Goal: Information Seeking & Learning: Find specific page/section

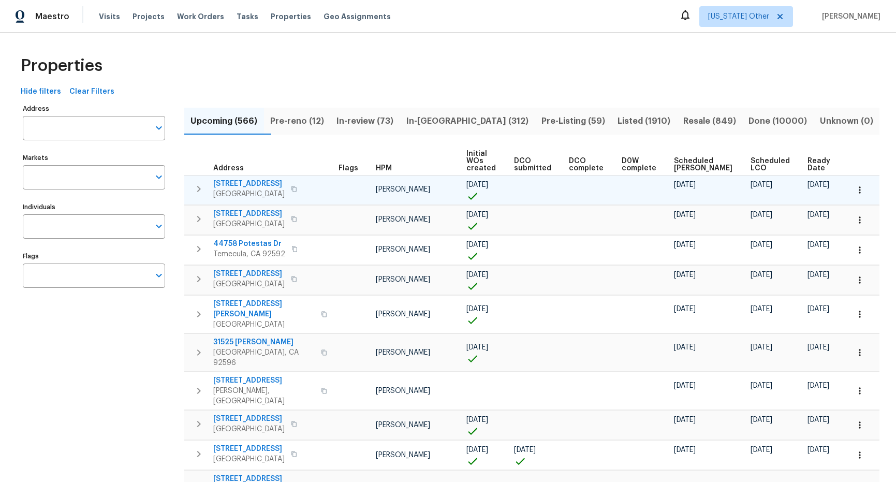
click at [262, 184] on span "222 N Country Club Rd" at bounding box center [248, 184] width 71 height 10
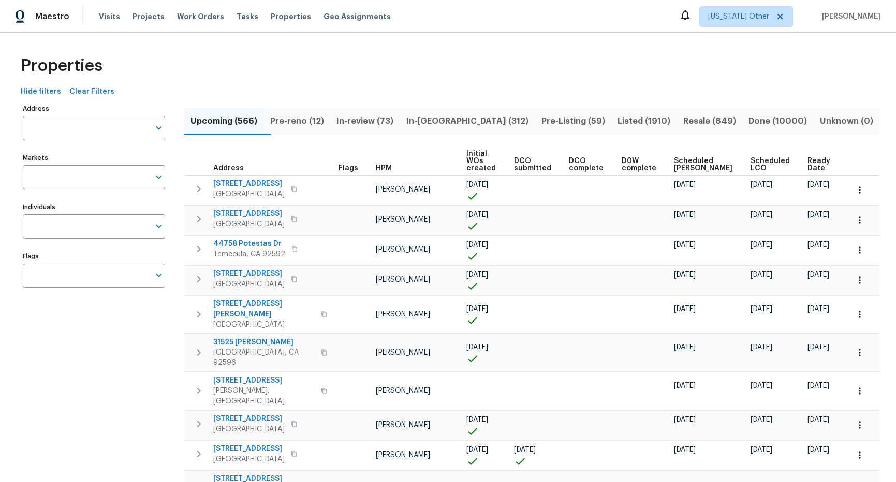
click at [16, 18] on img at bounding box center [20, 16] width 9 height 13
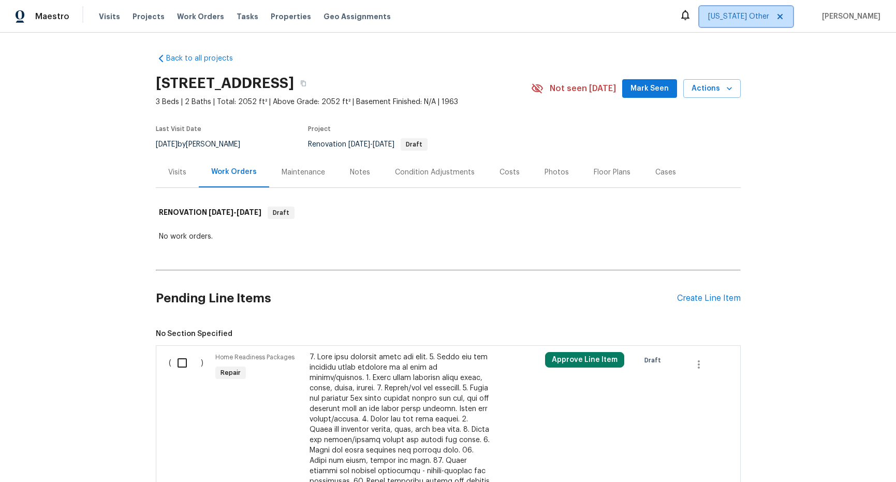
click at [784, 16] on icon at bounding box center [780, 16] width 8 height 8
click at [282, 18] on span "Properties" at bounding box center [291, 16] width 40 height 10
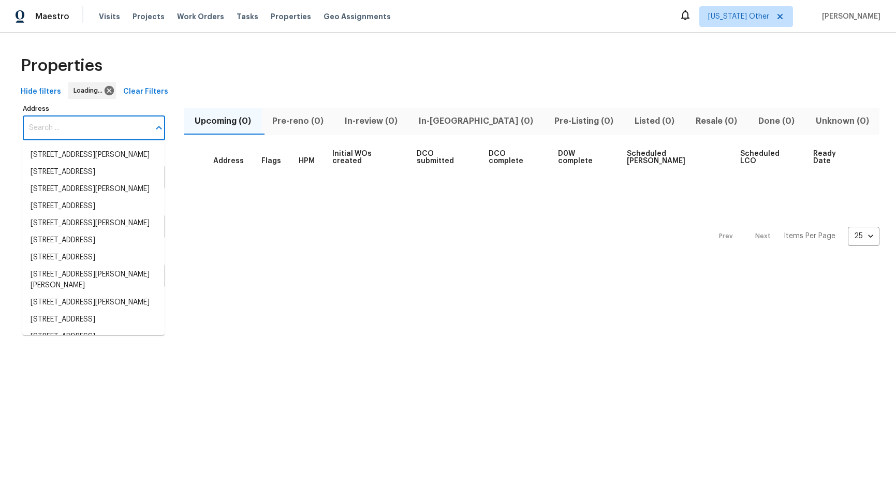
click at [91, 124] on input "Address" at bounding box center [86, 128] width 127 height 24
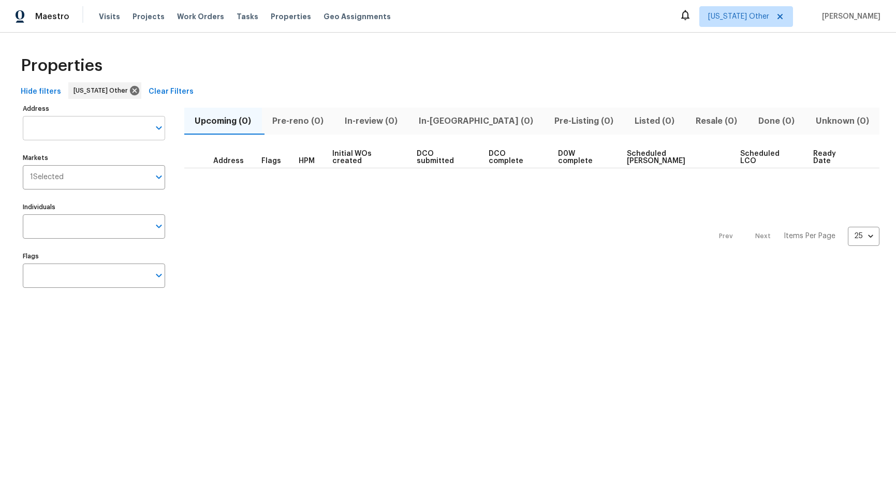
click at [95, 127] on input "Address" at bounding box center [86, 128] width 127 height 24
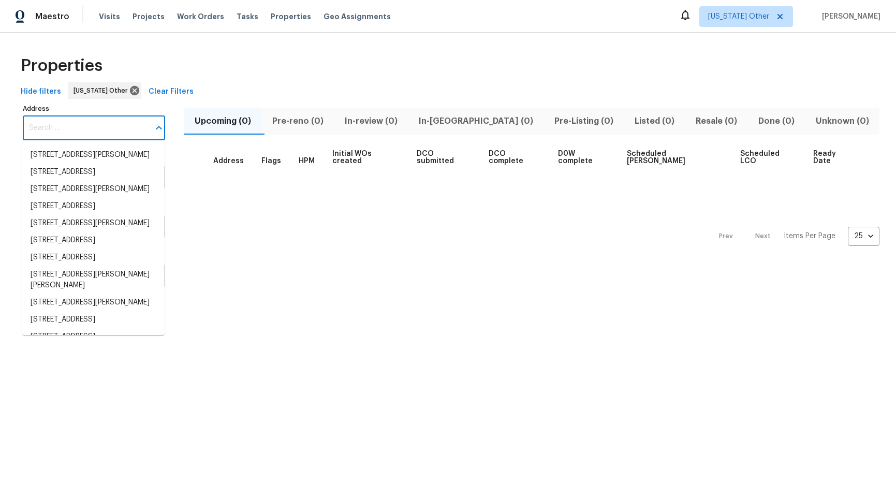
paste input "15895 Caminito Aire Puro"
type input "15895 Caminito Aire Puro"
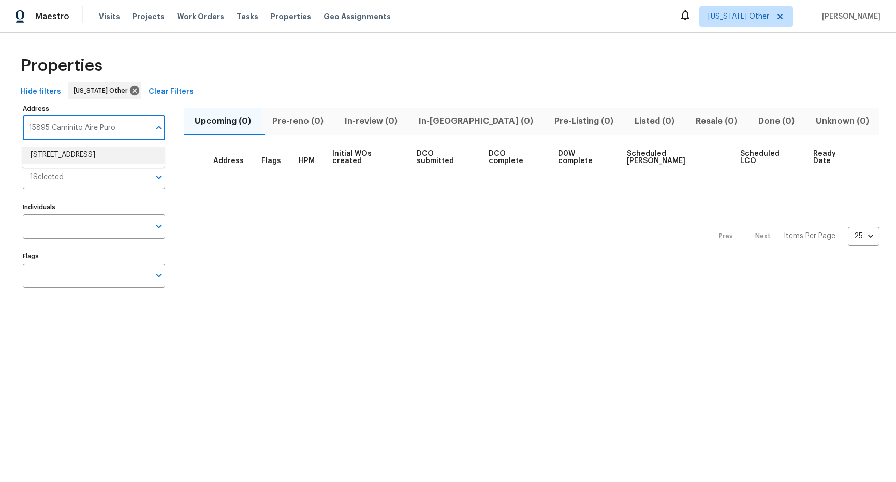
click at [94, 160] on li "[STREET_ADDRESS]" at bounding box center [93, 154] width 142 height 17
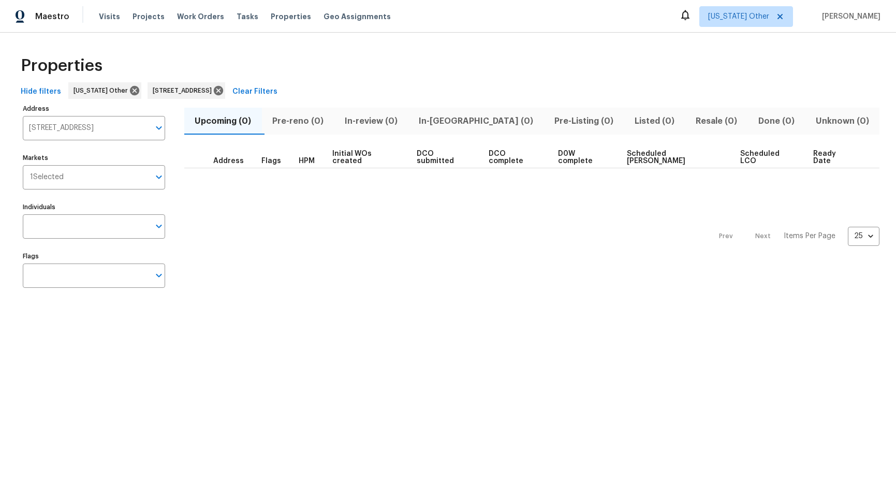
click at [313, 125] on span "Pre-reno (0)" at bounding box center [298, 121] width 60 height 14
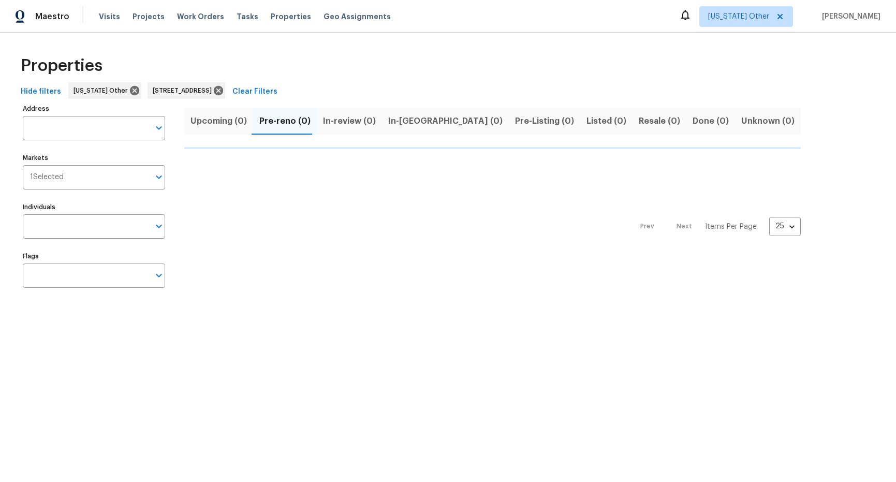
type input "[STREET_ADDRESS]"
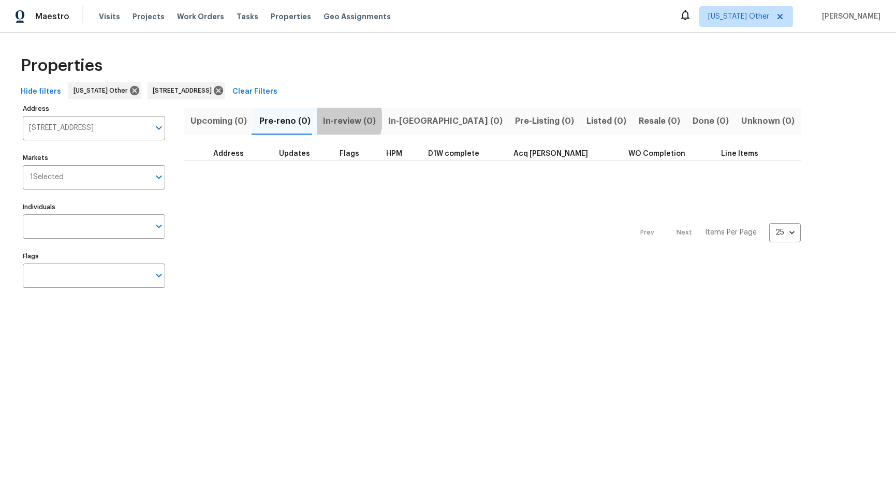
click at [328, 120] on span "In-review (0)" at bounding box center [349, 121] width 53 height 14
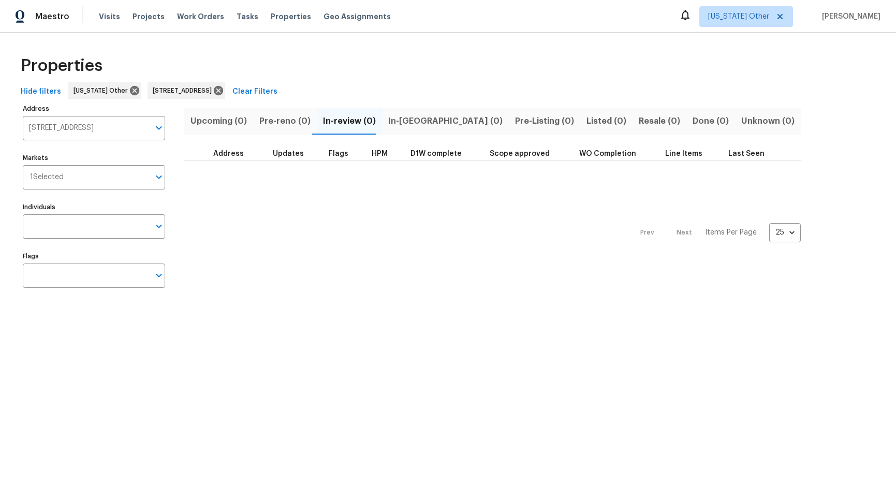
click at [388, 121] on span "In-[GEOGRAPHIC_DATA] (0)" at bounding box center [445, 121] width 114 height 14
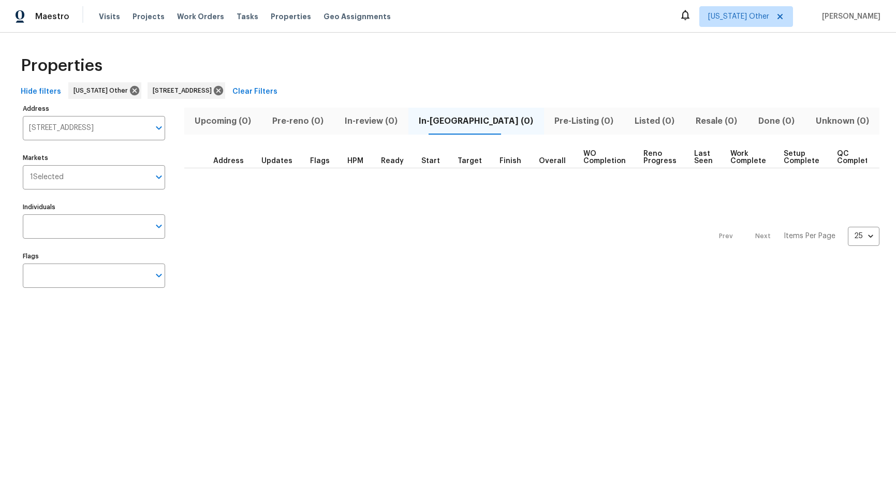
click at [455, 129] on button "In-[GEOGRAPHIC_DATA] (0)" at bounding box center [476, 121] width 136 height 27
click at [549, 128] on button "Pre-Listing (0)" at bounding box center [584, 121] width 80 height 27
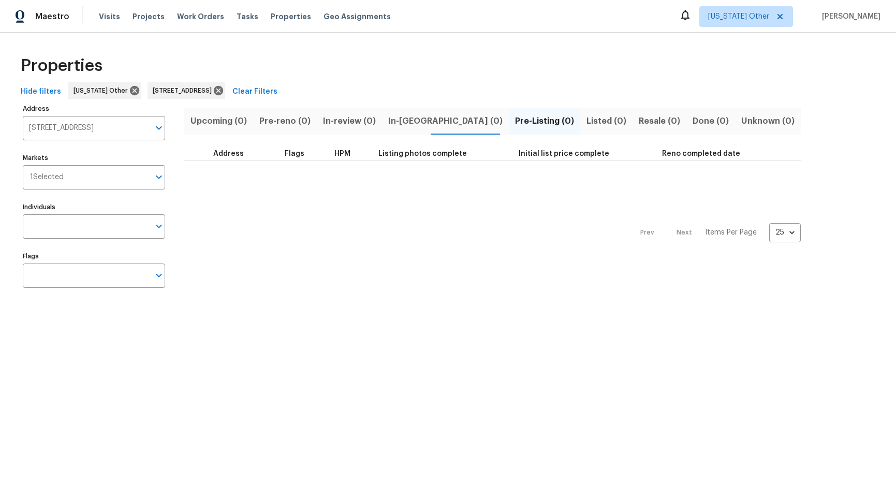
click at [580, 112] on button "Listed (0)" at bounding box center [606, 121] width 52 height 27
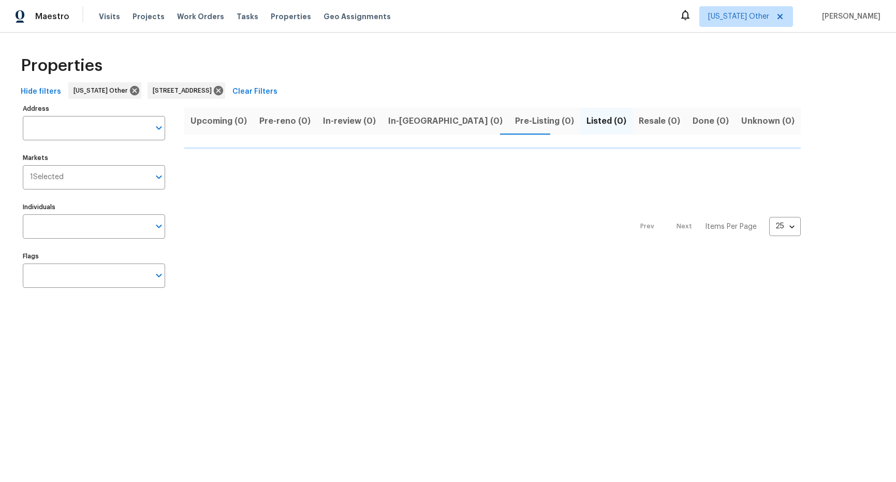
type input "[STREET_ADDRESS]"
click at [639, 117] on span "Resale (0)" at bounding box center [659, 121] width 41 height 14
type input "[STREET_ADDRESS]"
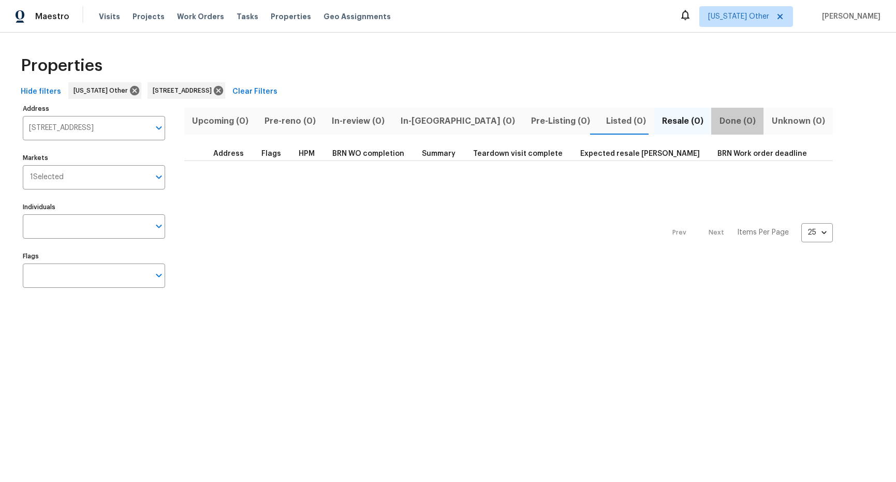
click at [717, 119] on span "Done (0)" at bounding box center [737, 121] width 40 height 14
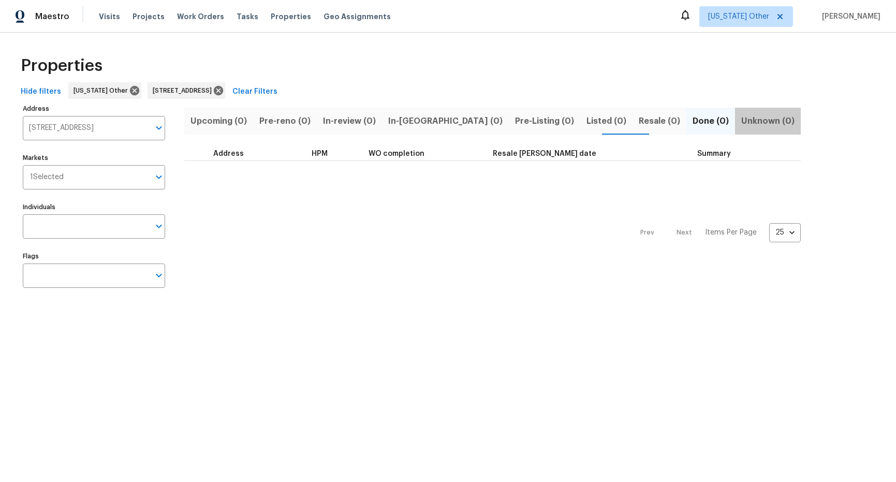
click at [741, 118] on span "Unknown (0)" at bounding box center [767, 121] width 53 height 14
